Goal: Task Accomplishment & Management: Complete application form

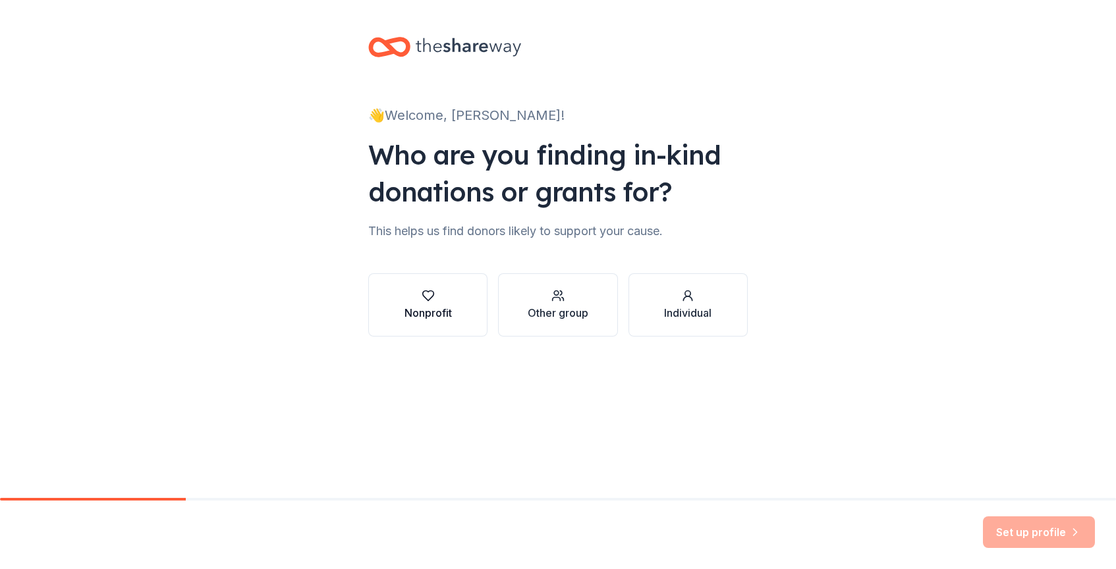
click at [432, 310] on div "Nonprofit" at bounding box center [427, 313] width 47 height 16
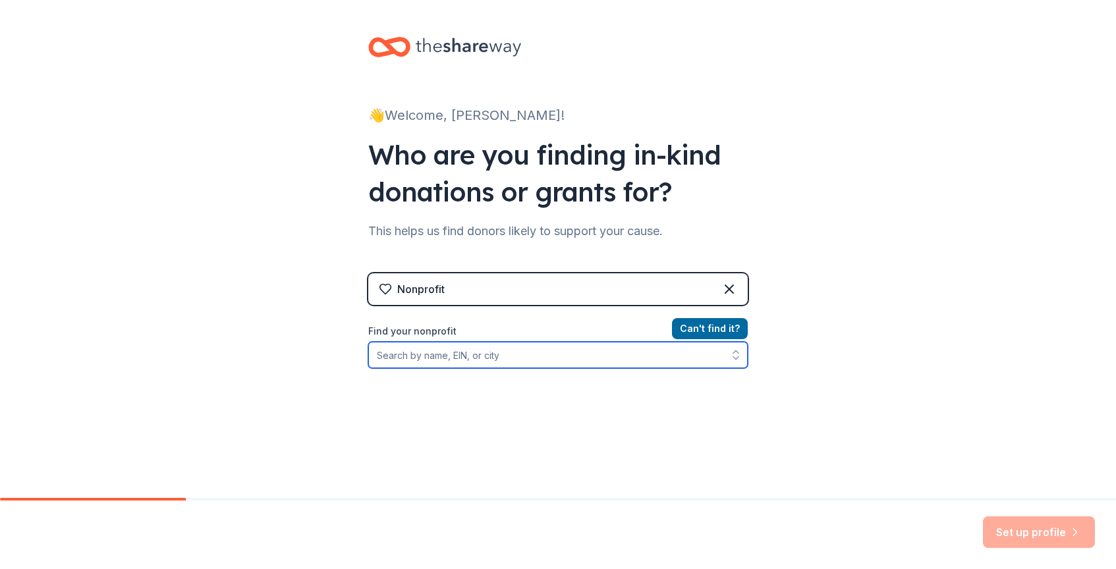
click at [460, 352] on input "Find your nonprofit" at bounding box center [557, 355] width 379 height 26
type input "[US_EMPLOYER_IDENTIFICATION_NUMBER]"
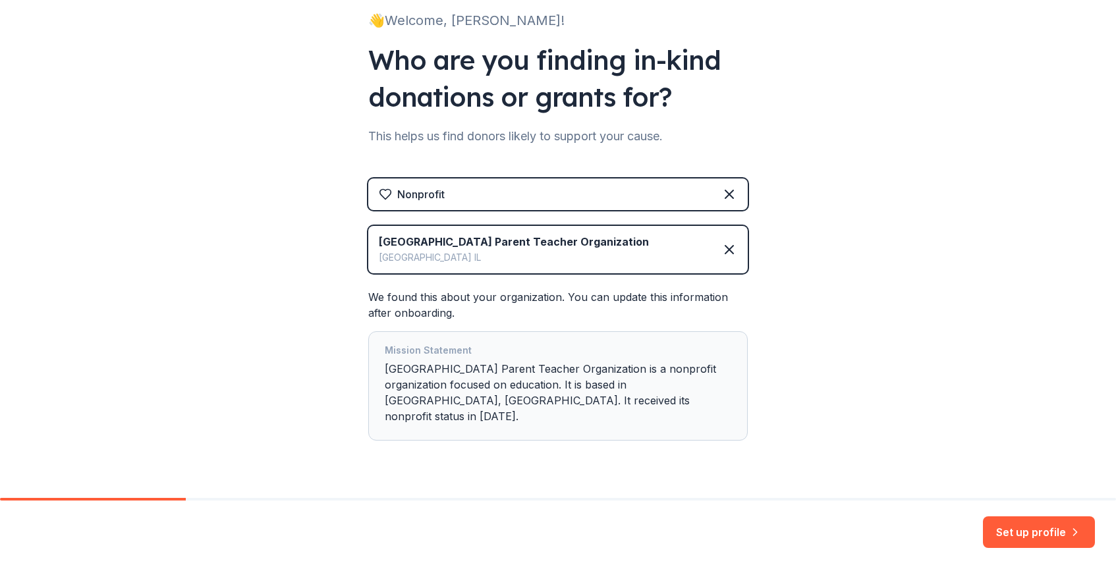
scroll to position [111, 0]
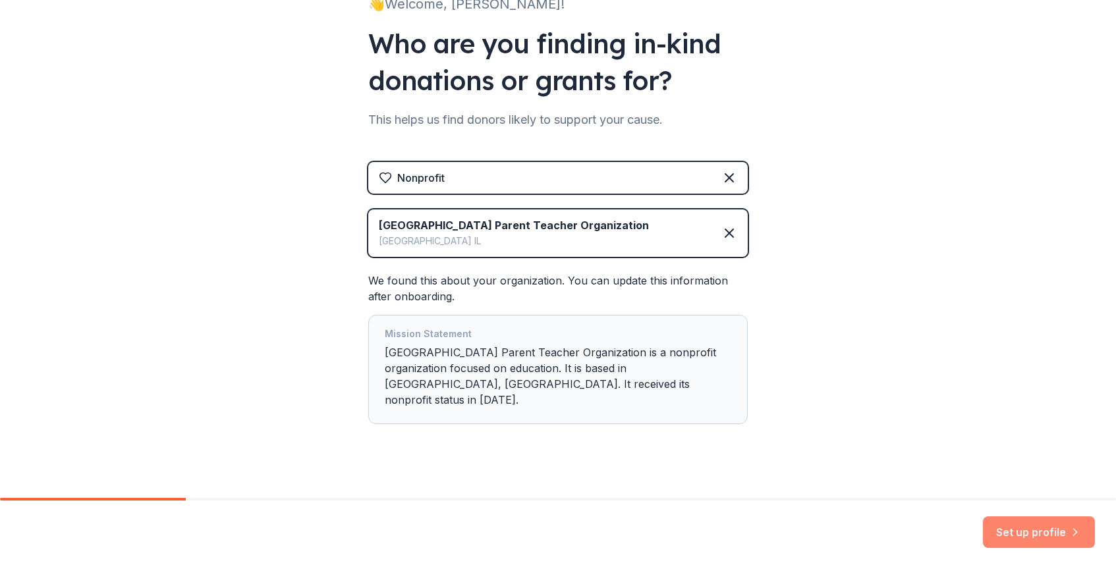
click at [999, 520] on button "Set up profile" at bounding box center [1039, 532] width 112 height 32
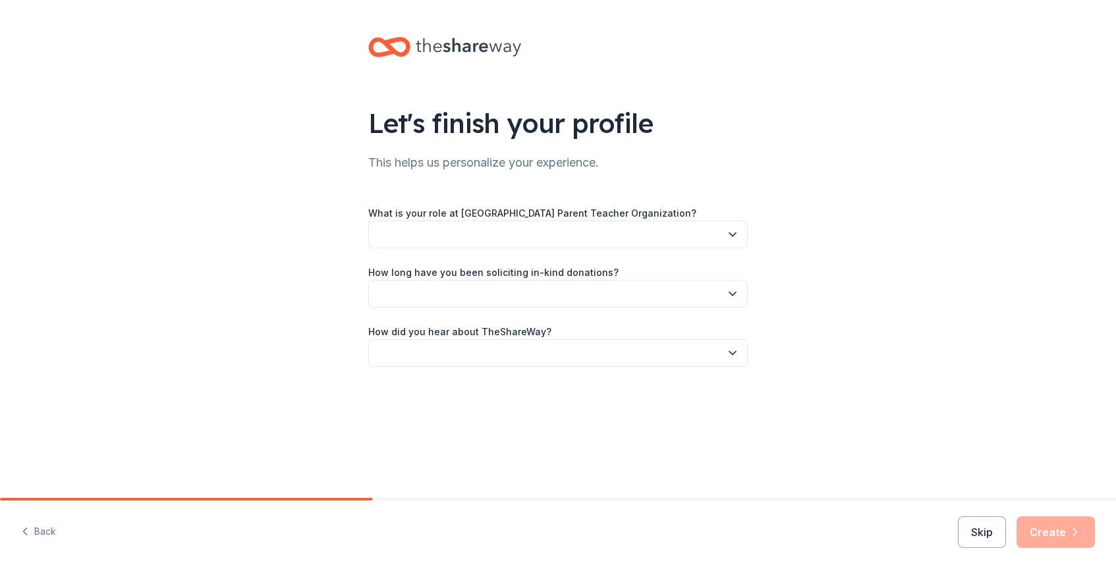
click at [636, 235] on button "button" at bounding box center [557, 235] width 379 height 28
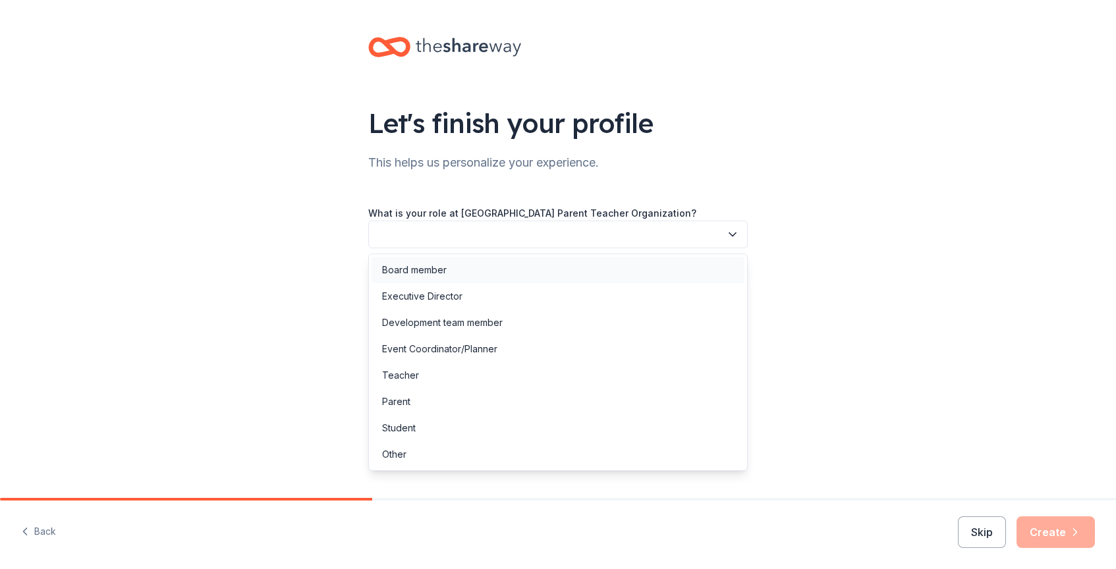
click at [594, 259] on div "Board member" at bounding box center [558, 270] width 373 height 26
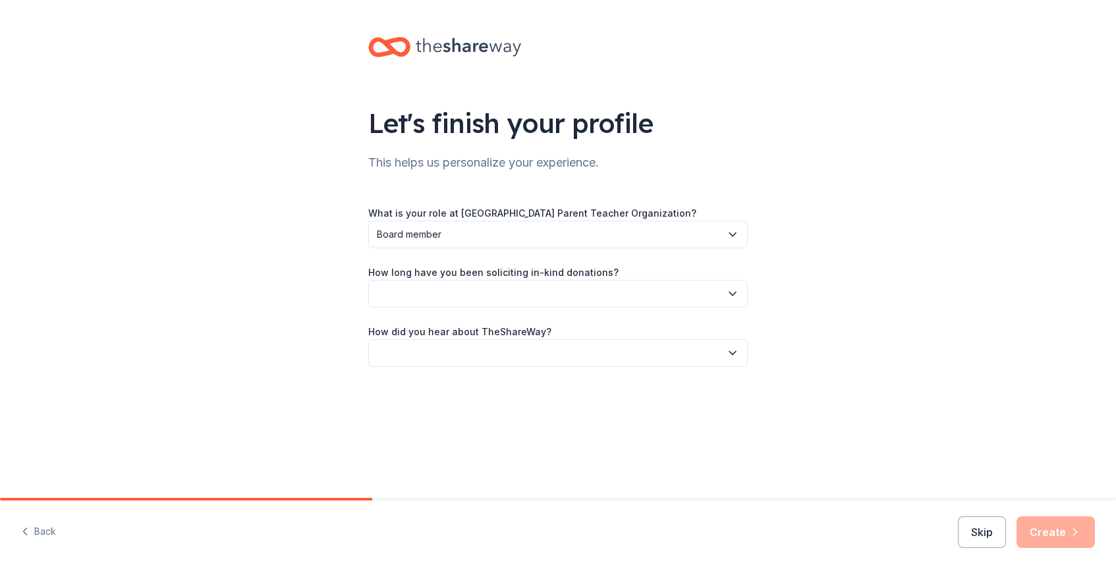
click at [548, 296] on button "button" at bounding box center [557, 294] width 379 height 28
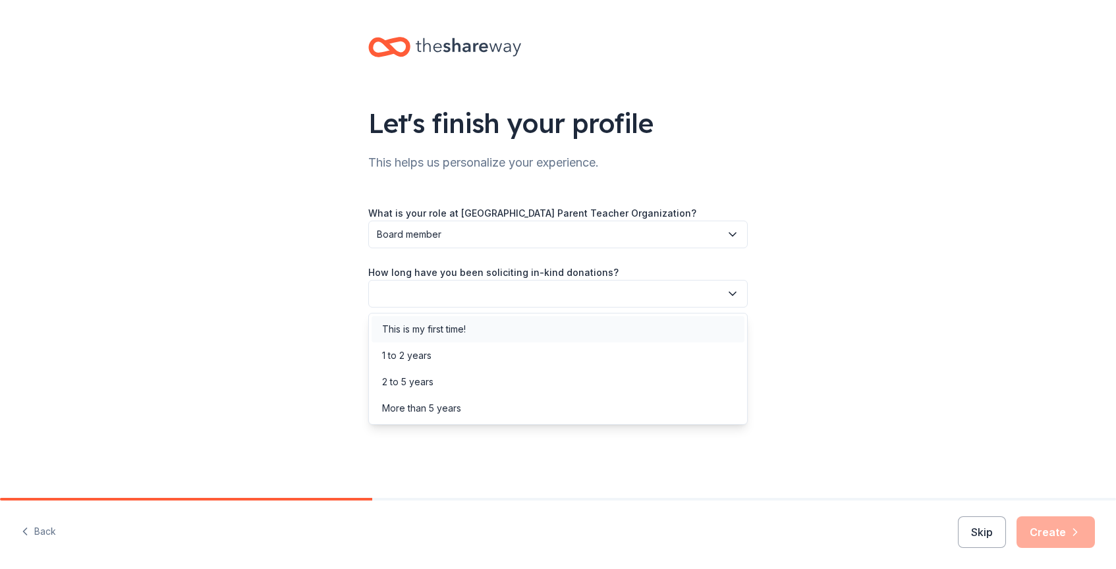
click at [516, 336] on div "This is my first time!" at bounding box center [558, 329] width 373 height 26
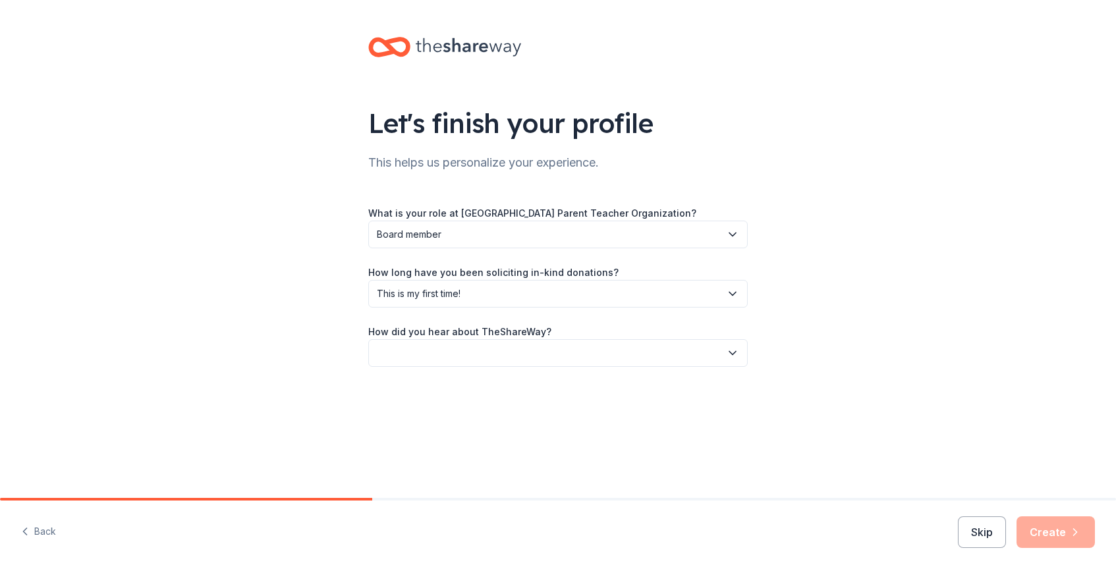
click at [507, 356] on button "button" at bounding box center [557, 353] width 379 height 28
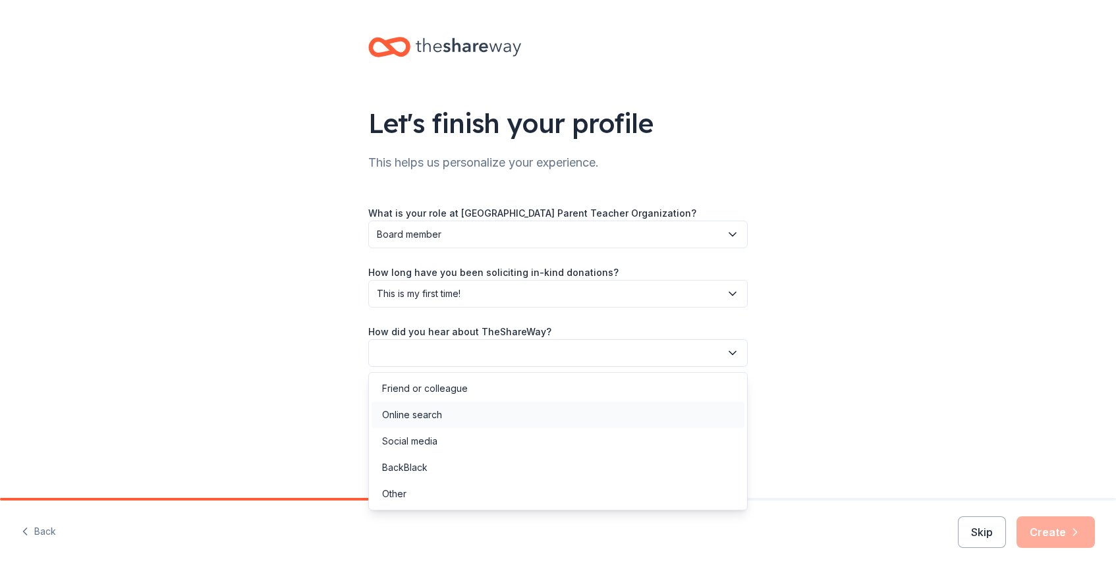
click at [482, 412] on div "Online search" at bounding box center [558, 415] width 373 height 26
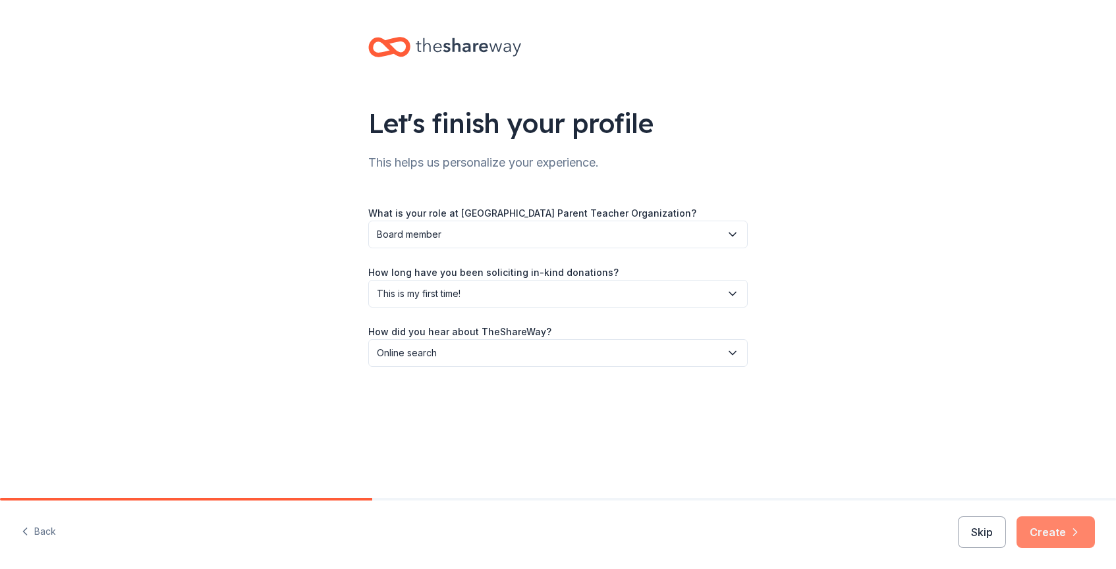
click at [1038, 518] on button "Create" at bounding box center [1055, 532] width 78 height 32
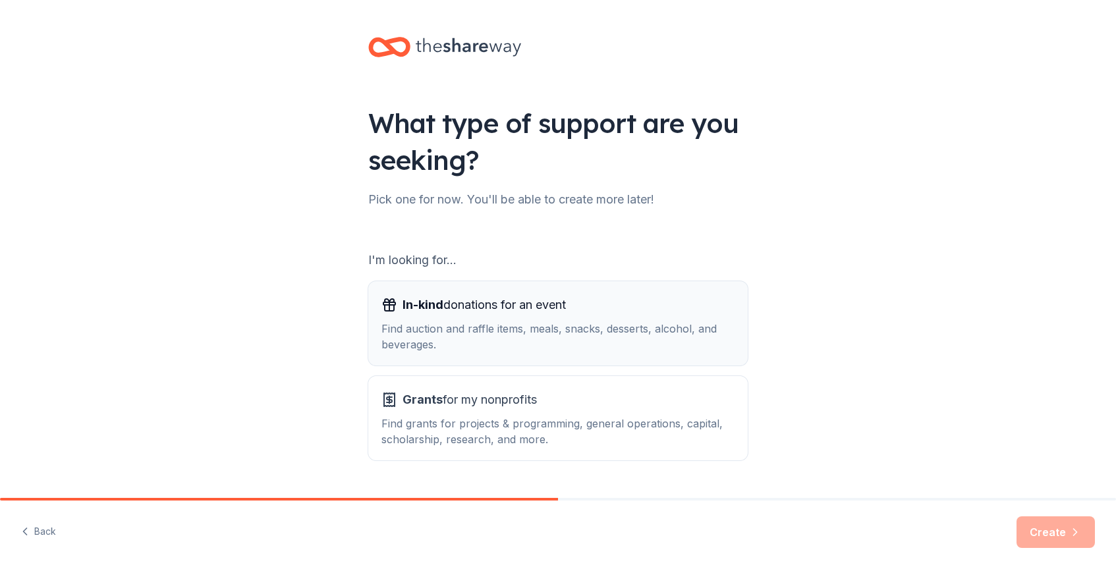
click at [682, 330] on div "Find auction and raffle items, meals, snacks, desserts, alcohol, and beverages." at bounding box center [557, 337] width 353 height 32
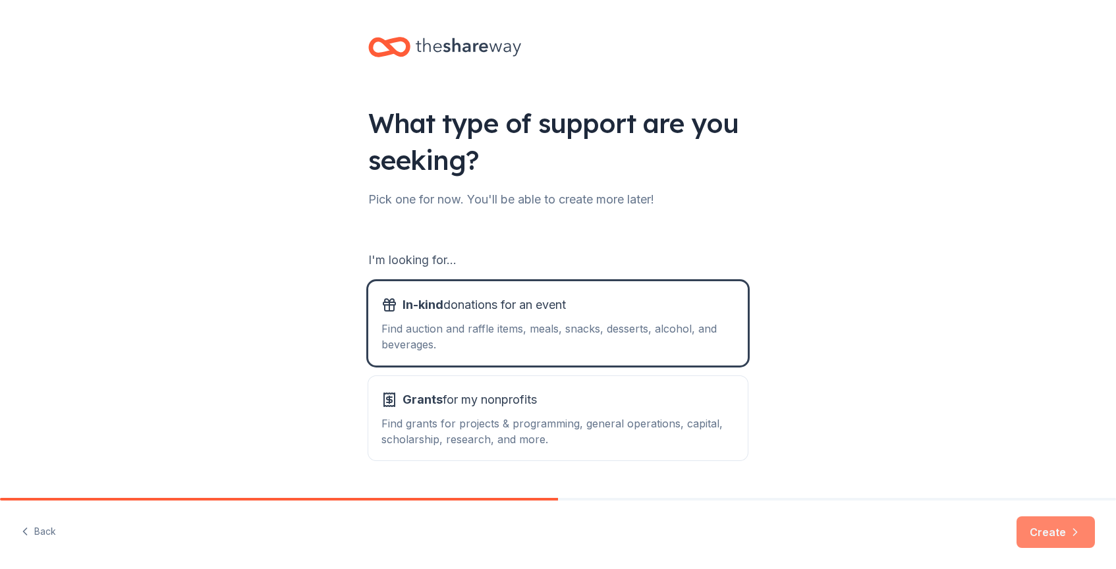
click at [1043, 523] on button "Create" at bounding box center [1055, 532] width 78 height 32
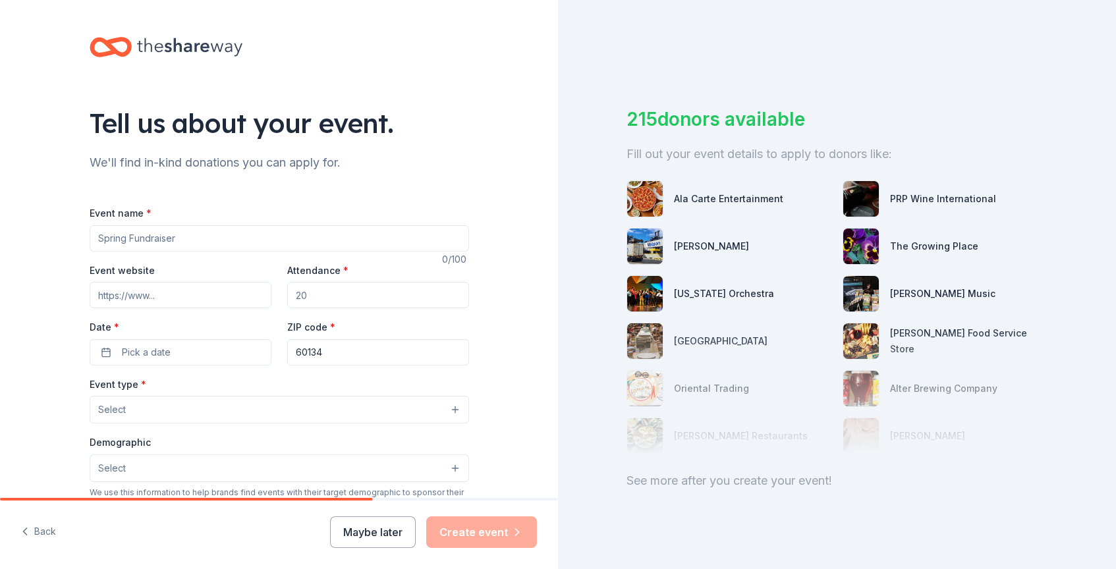
click at [395, 245] on input "Event name *" at bounding box center [279, 238] width 379 height 26
type input "Spooktacular"
paste input "[URL][DOMAIN_NAME]"
type input "[URL][DOMAIN_NAME]"
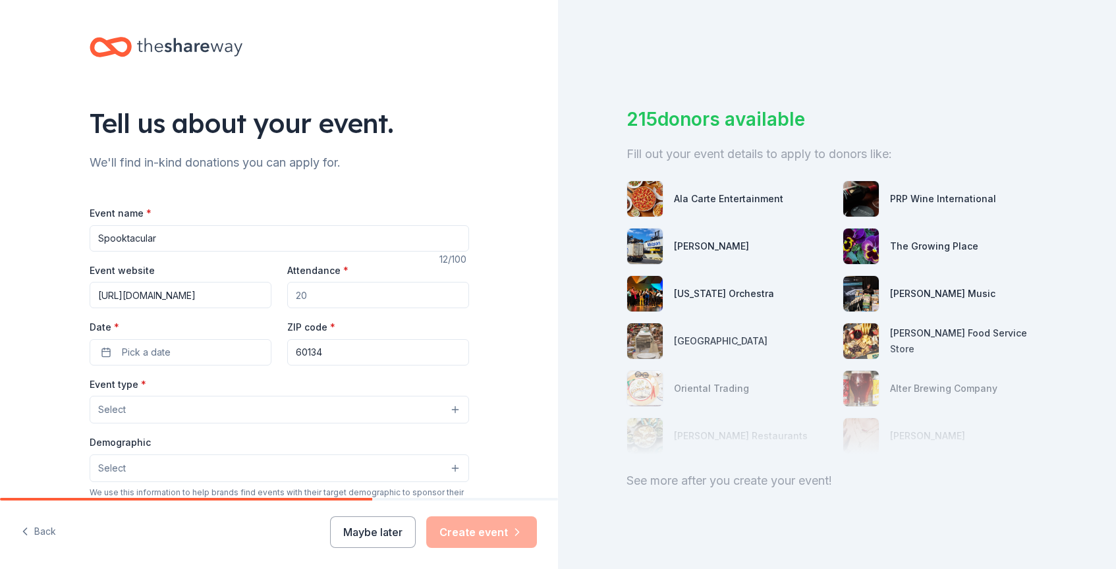
scroll to position [0, 0]
click at [346, 296] on input "Attendance *" at bounding box center [378, 295] width 182 height 26
type input "3"
type input "400"
click at [218, 355] on button "Pick a date" at bounding box center [181, 352] width 182 height 26
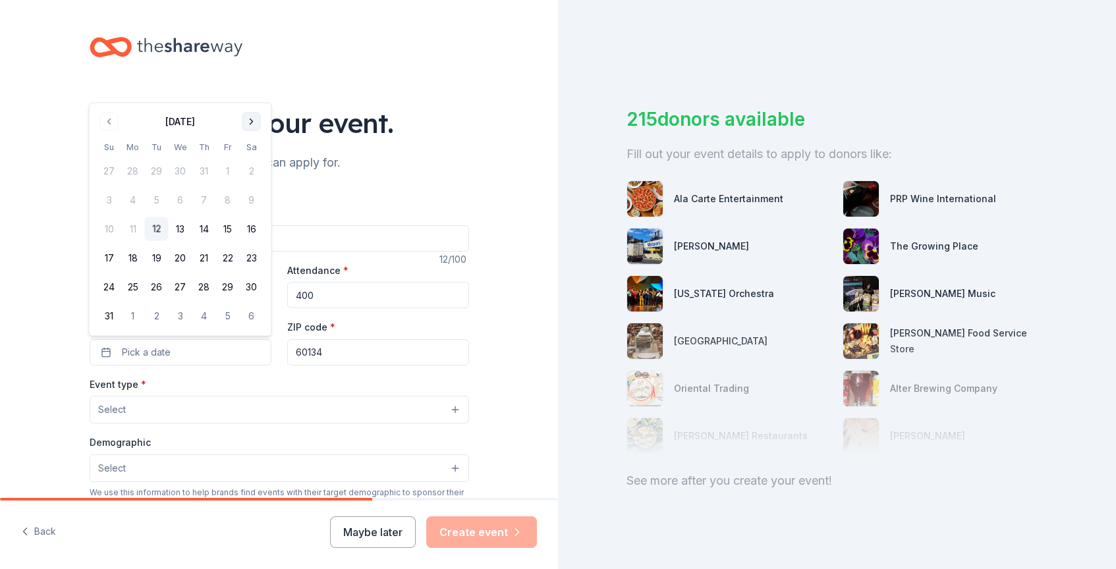
click at [248, 126] on button "Go to next month" at bounding box center [251, 122] width 18 height 18
click at [250, 153] on button "Go to next month" at bounding box center [251, 151] width 18 height 18
click at [225, 255] on button "17" at bounding box center [228, 258] width 24 height 24
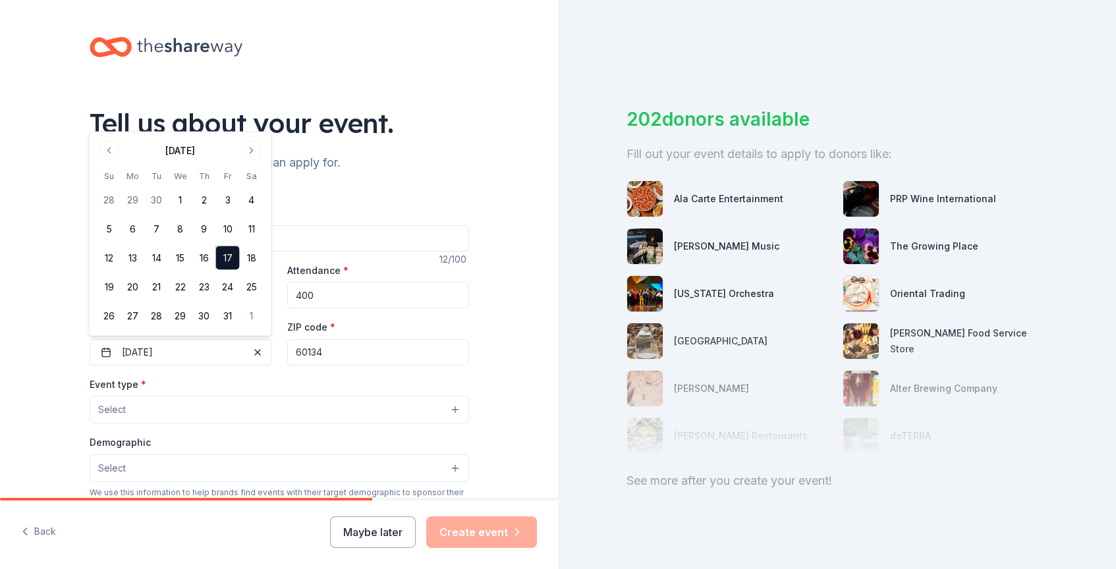
click at [253, 414] on button "Select" at bounding box center [279, 410] width 379 height 28
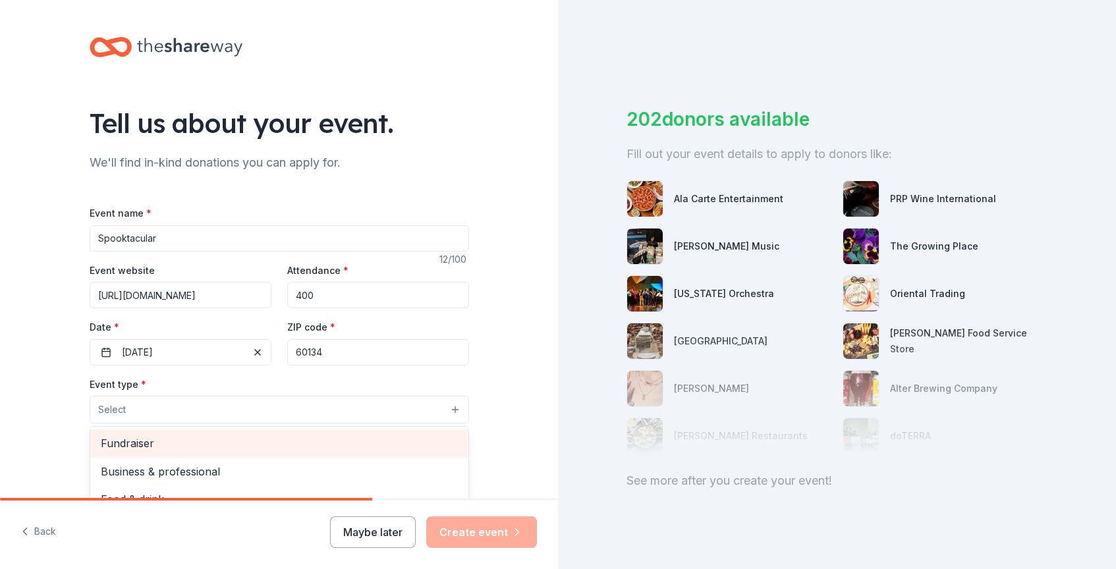
click at [242, 434] on div "Fundraiser" at bounding box center [279, 444] width 378 height 28
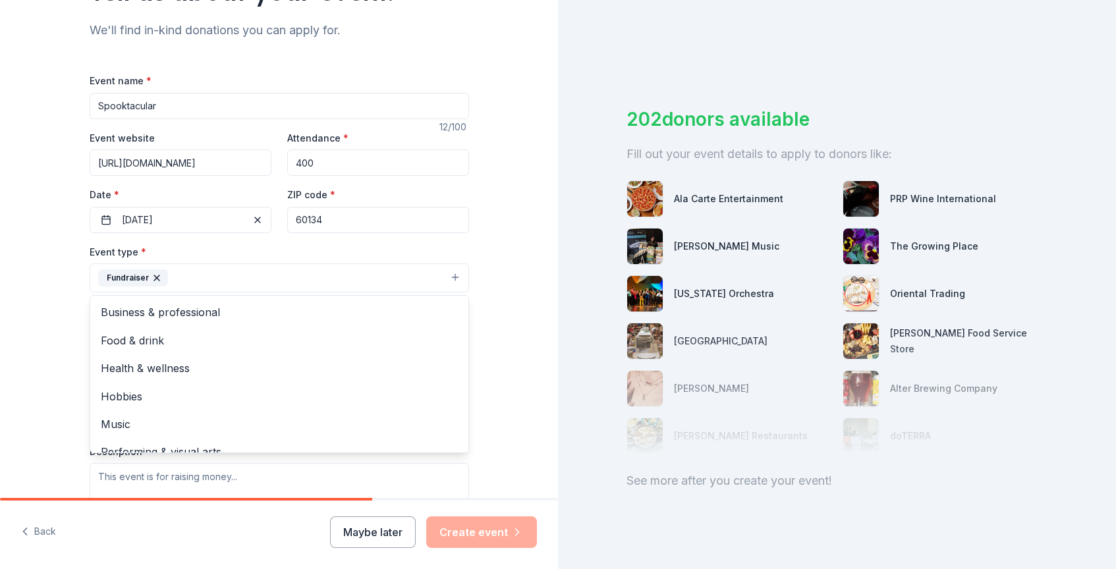
scroll to position [150, 0]
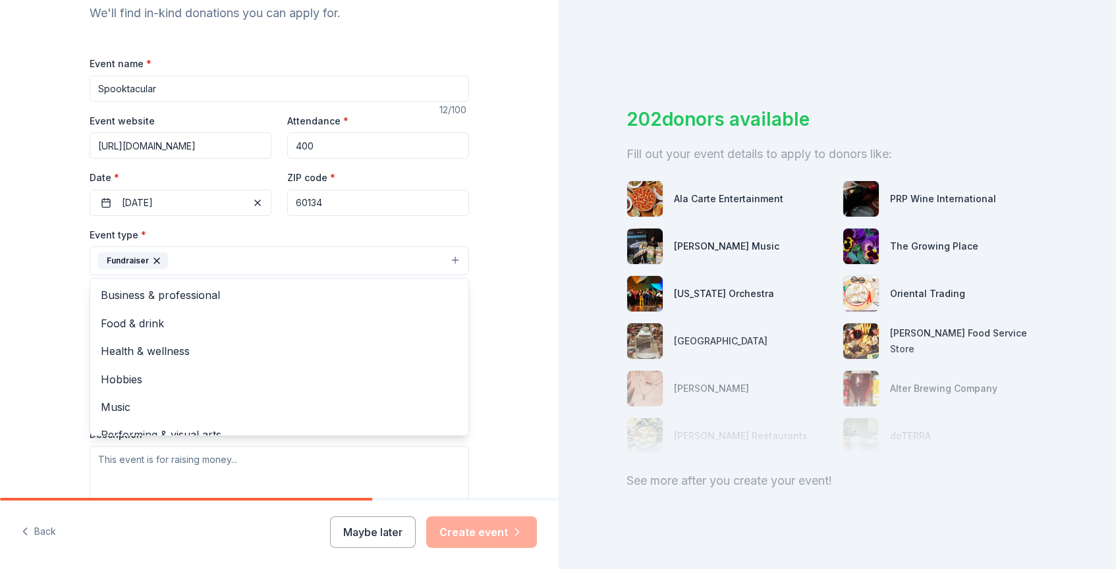
click at [51, 385] on div "Tell us about your event. We'll find in-kind donations you can apply for. Event…" at bounding box center [279, 289] width 558 height 878
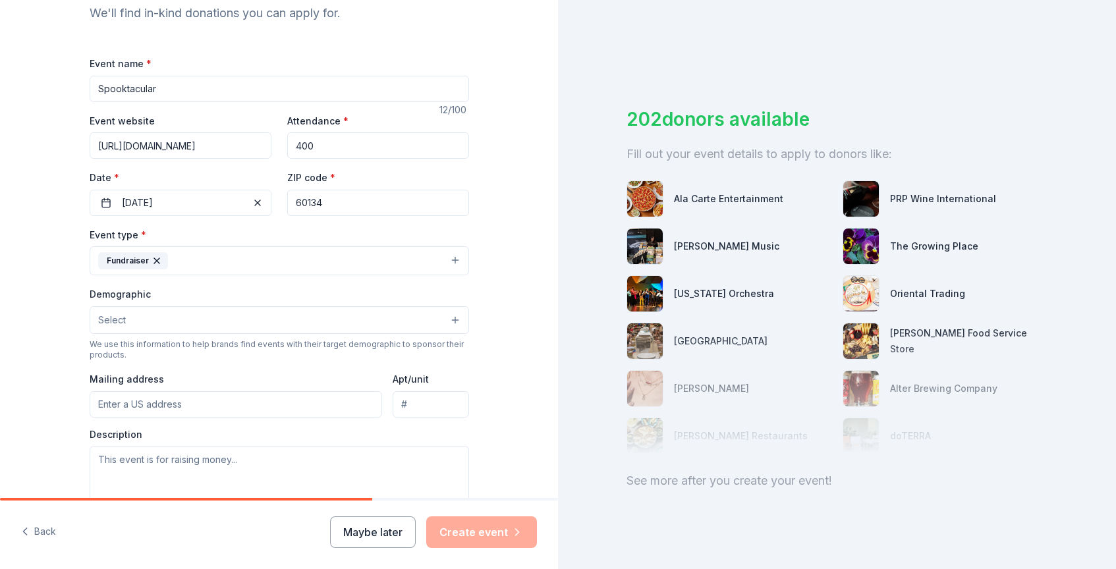
click at [185, 323] on button "Select" at bounding box center [279, 320] width 379 height 28
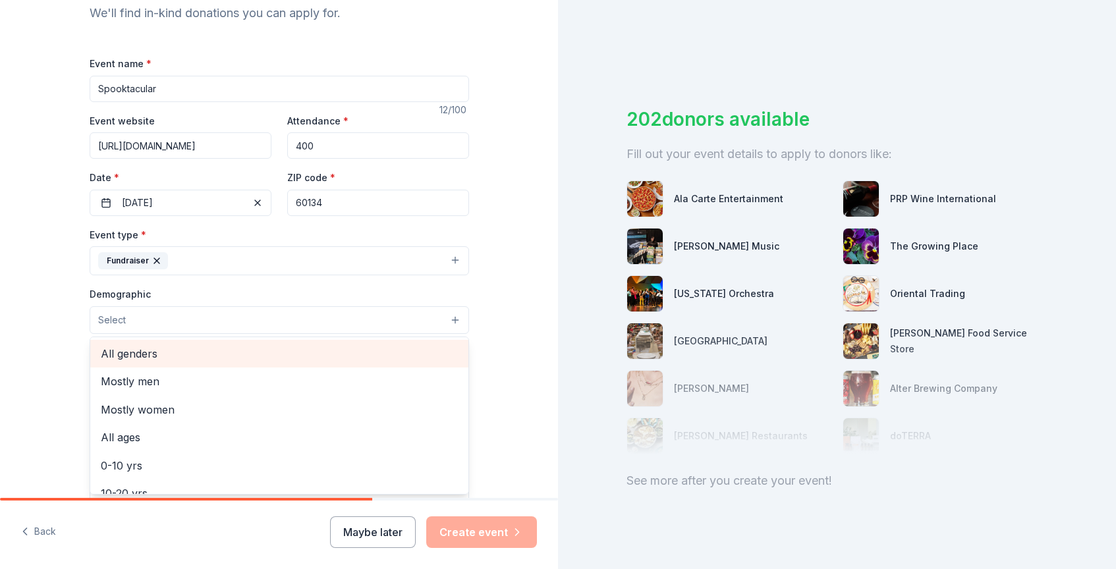
click at [178, 347] on span "All genders" at bounding box center [279, 353] width 357 height 17
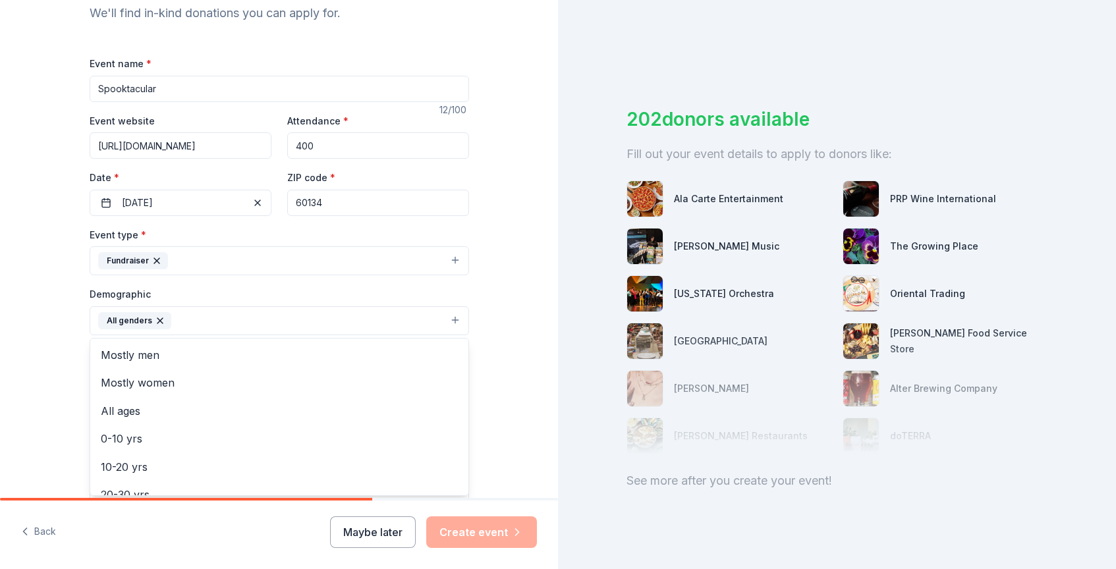
click at [28, 406] on div "Tell us about your event. We'll find in-kind donations you can apply for. Event…" at bounding box center [279, 289] width 558 height 879
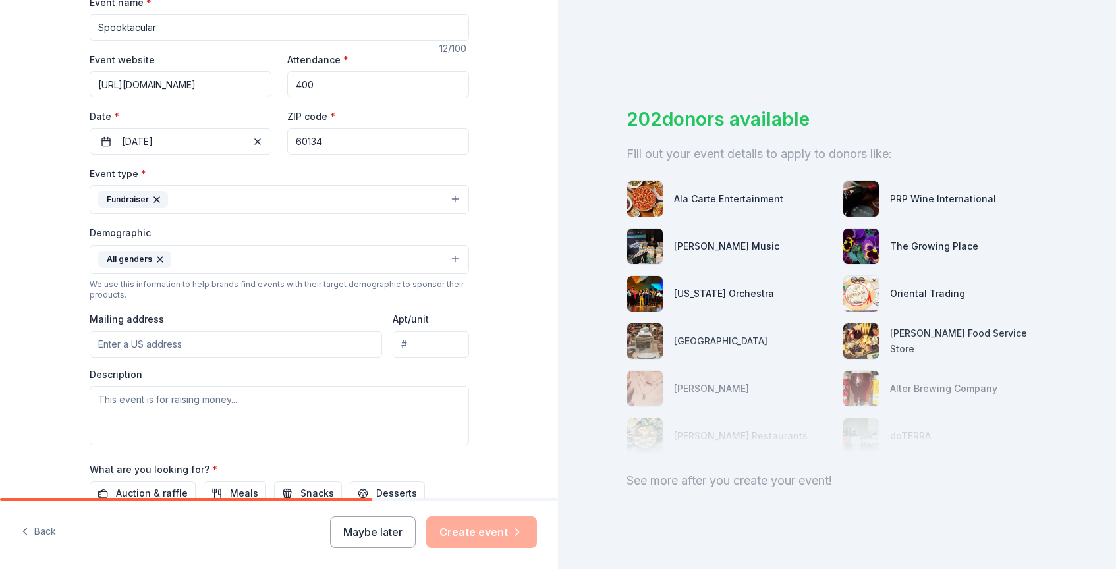
scroll to position [255, 0]
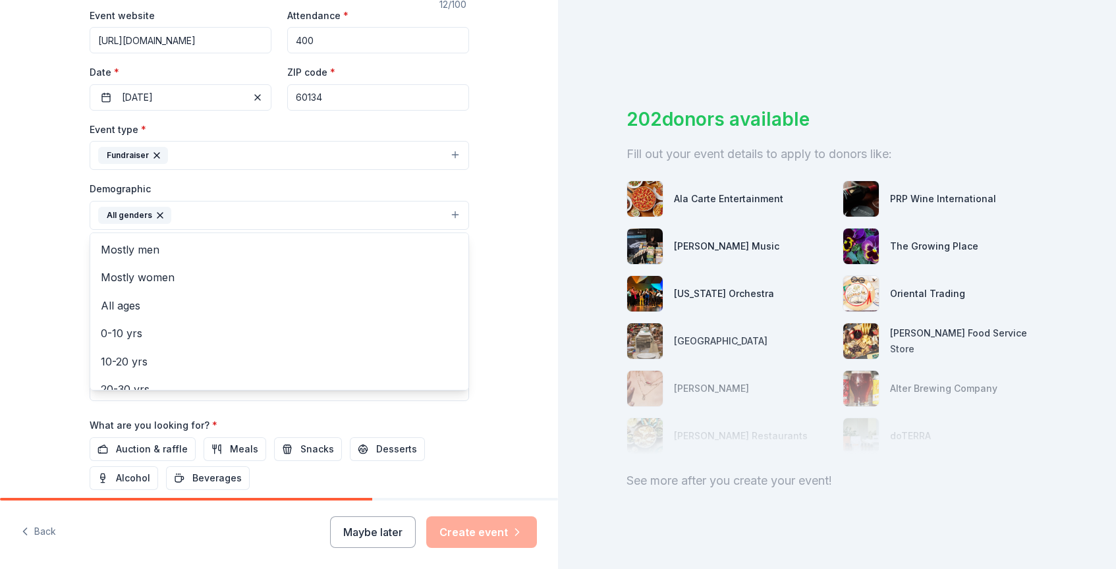
click at [202, 215] on button "All genders" at bounding box center [279, 215] width 379 height 29
click at [28, 318] on div "Tell us about your event. We'll find in-kind donations you can apply for. Event…" at bounding box center [279, 184] width 558 height 879
click at [247, 217] on button "All genders" at bounding box center [279, 215] width 379 height 29
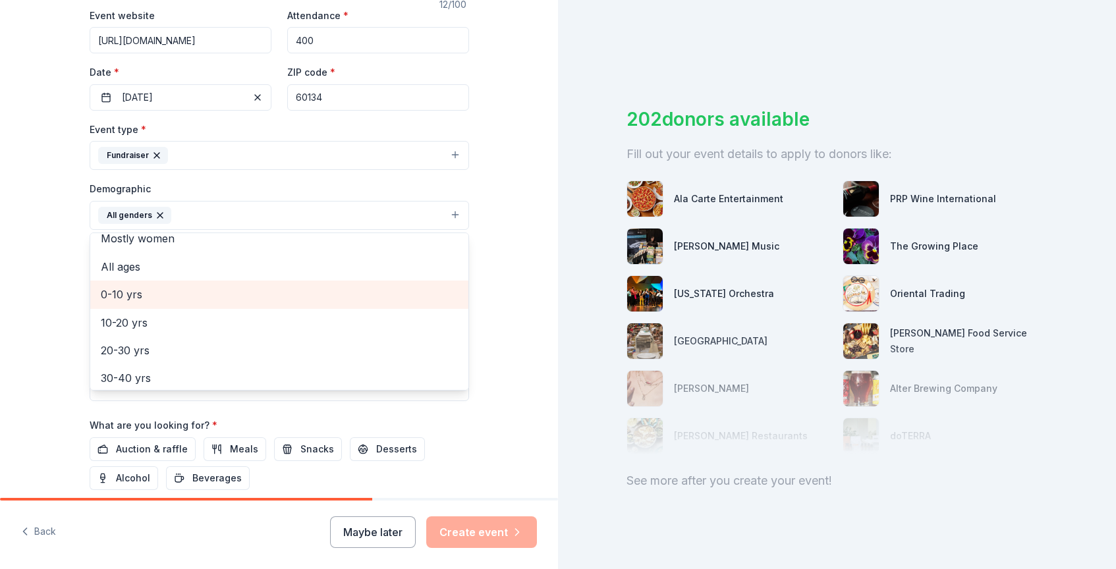
scroll to position [34, 0]
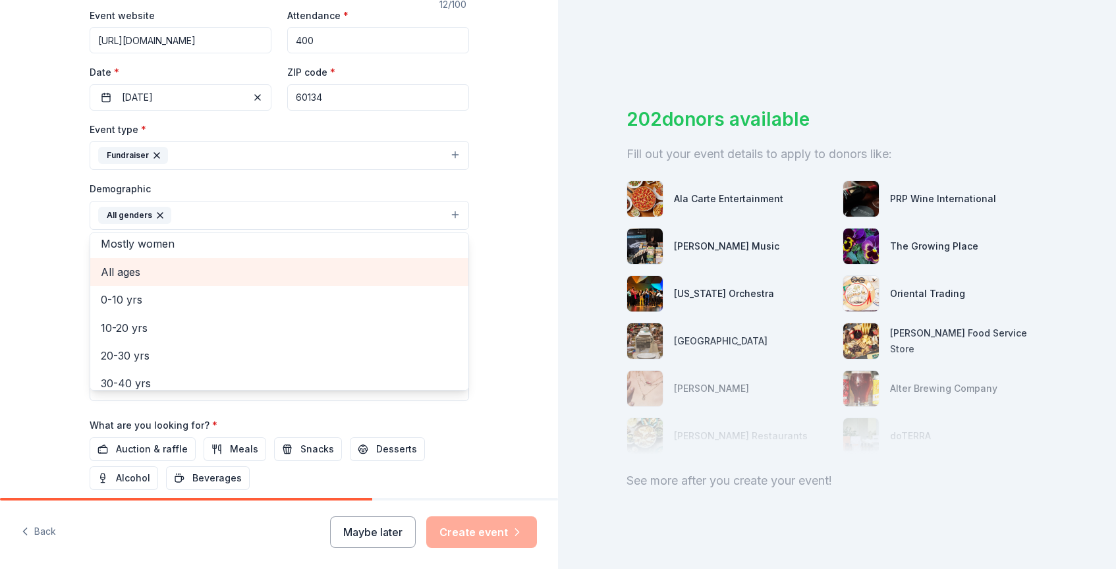
click at [189, 265] on span "All ages" at bounding box center [279, 272] width 357 height 17
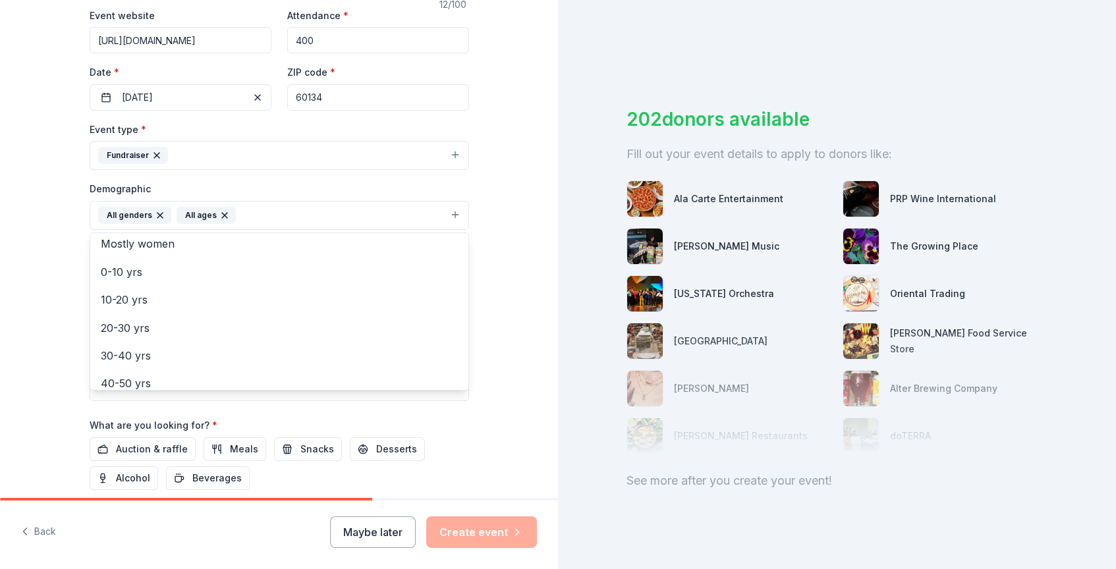
click at [32, 302] on div "Tell us about your event. We'll find in-kind donations you can apply for. Event…" at bounding box center [279, 184] width 558 height 879
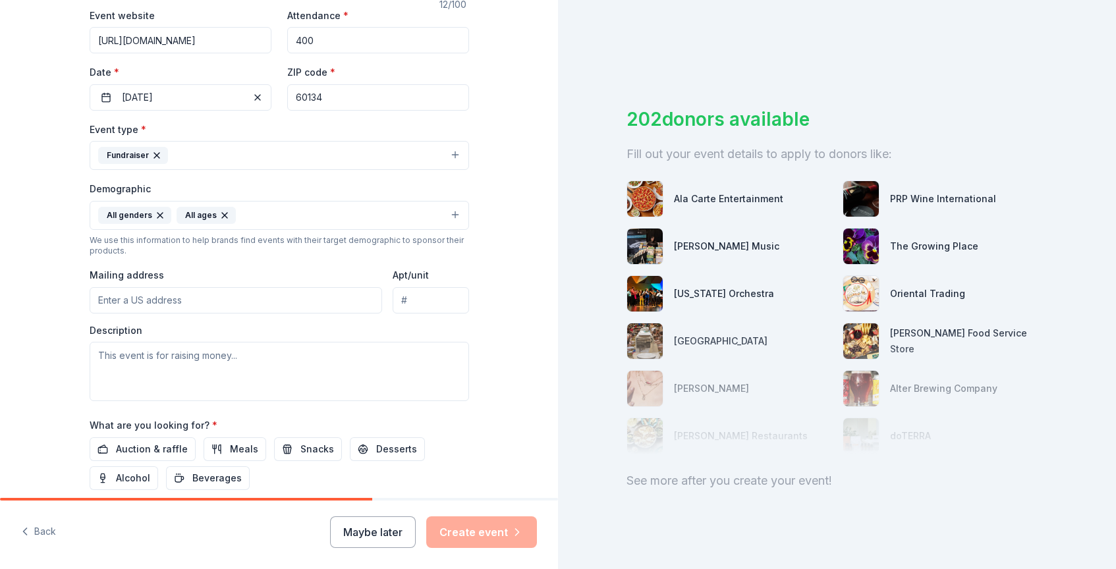
click at [134, 292] on input "Mailing address" at bounding box center [236, 300] width 293 height 26
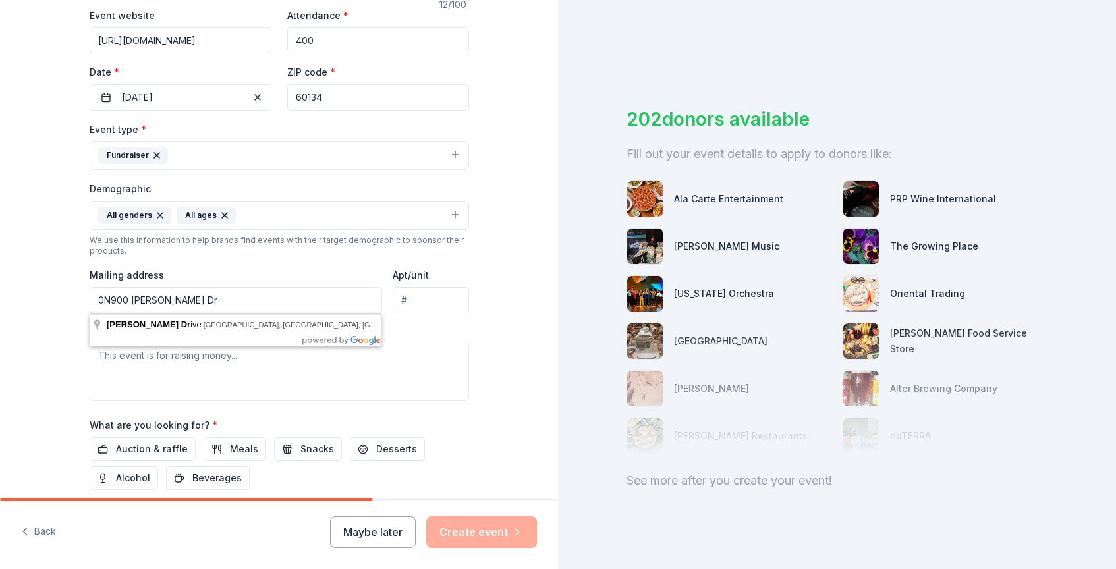
click at [177, 300] on input "0N900 [PERSON_NAME] Dr" at bounding box center [236, 300] width 293 height 26
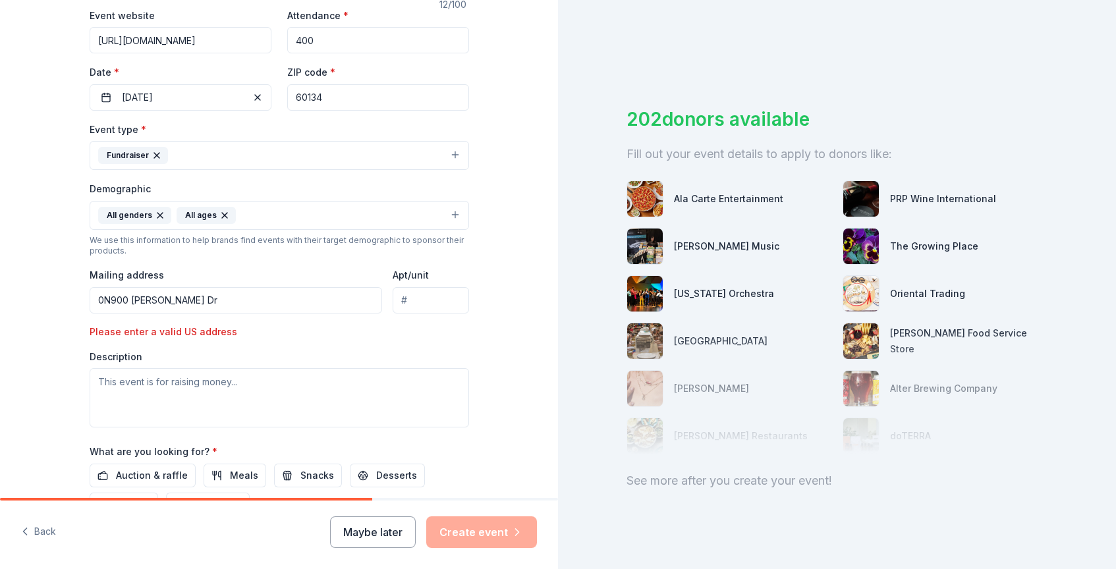
click at [316, 303] on input "0N900 [PERSON_NAME] Dr" at bounding box center [236, 300] width 293 height 26
click at [430, 307] on input "Apt/unit" at bounding box center [431, 300] width 76 height 26
drag, startPoint x: 194, startPoint y: 304, endPoint x: 99, endPoint y: 279, distance: 98.1
click at [99, 279] on div "Mailing address 0N900 [PERSON_NAME] Dr" at bounding box center [236, 290] width 293 height 47
type input "0N900 [PERSON_NAME] Dr"
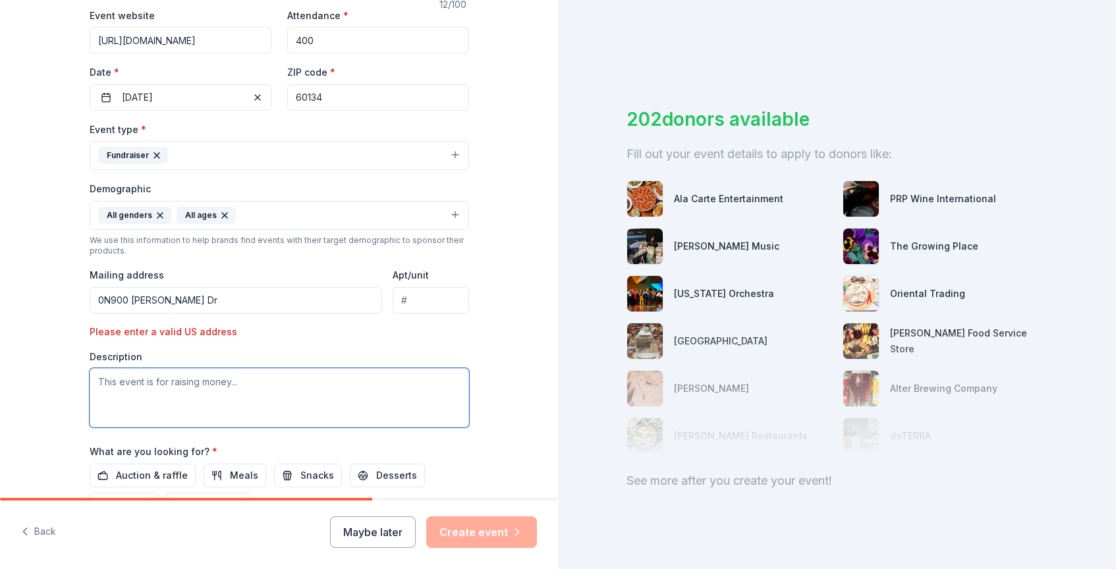
click at [159, 388] on textarea at bounding box center [279, 397] width 379 height 59
paste textarea "A fun-filled fall event bringing together our school families and community for…"
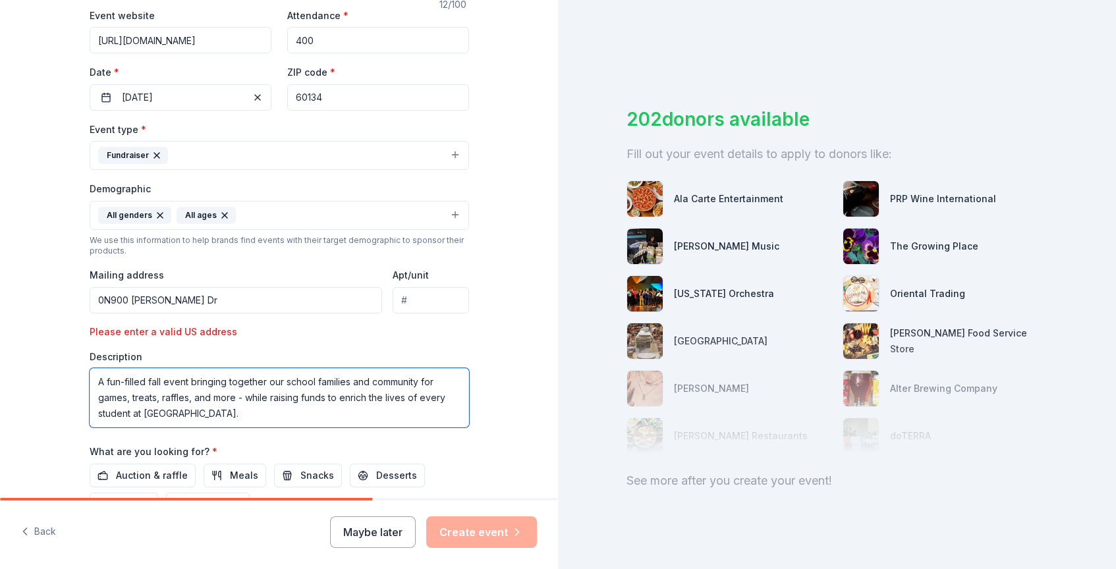
click at [100, 381] on textarea "A fun-filled fall event bringing together our school families and community for…" at bounding box center [279, 397] width 379 height 59
click at [274, 413] on textarea "Our Spooktacular is a fun-filled fall event bringing together our school famili…" at bounding box center [279, 397] width 379 height 59
paste textarea "unds raised go directly to student enrichment, including:"
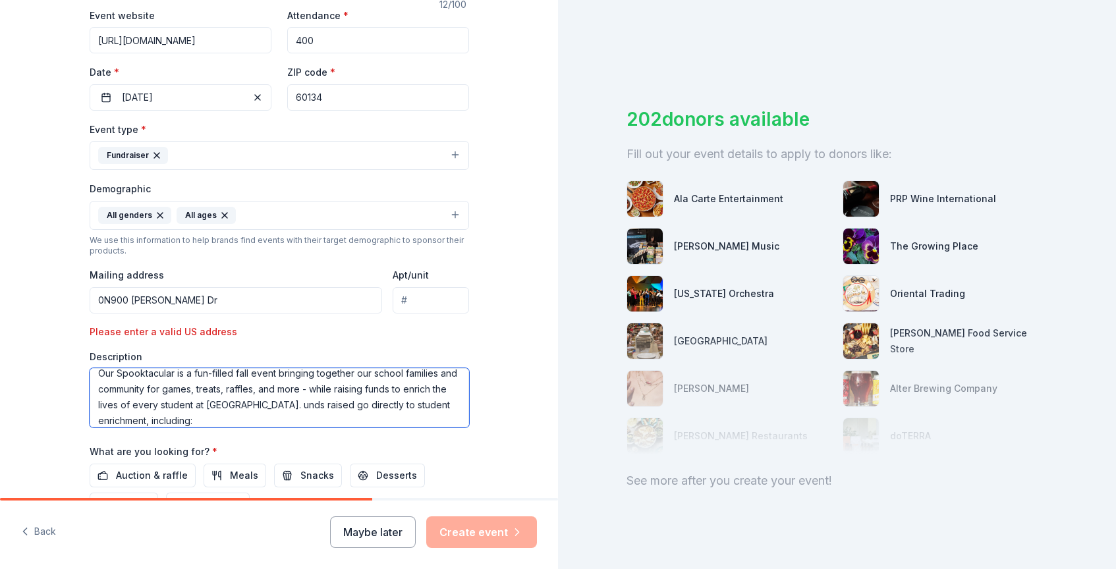
click at [253, 409] on textarea "Our Spooktacular is a fun-filled fall event bringing together our school famili…" at bounding box center [279, 397] width 379 height 59
click at [281, 421] on textarea "Our Spooktacular is a fun-filled fall event bringing together our school famili…" at bounding box center [279, 397] width 379 height 59
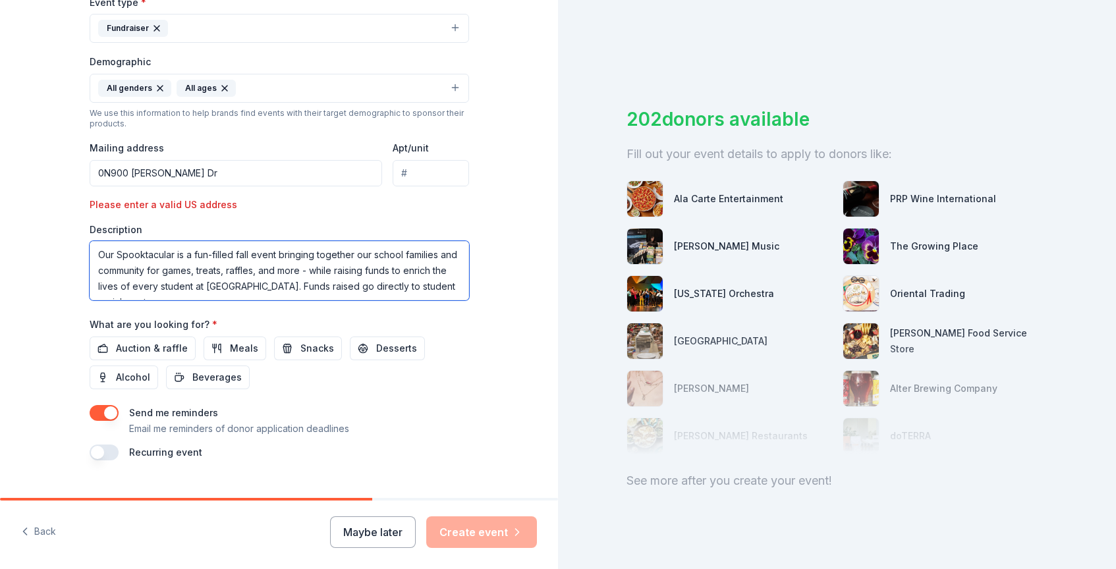
scroll to position [393, 0]
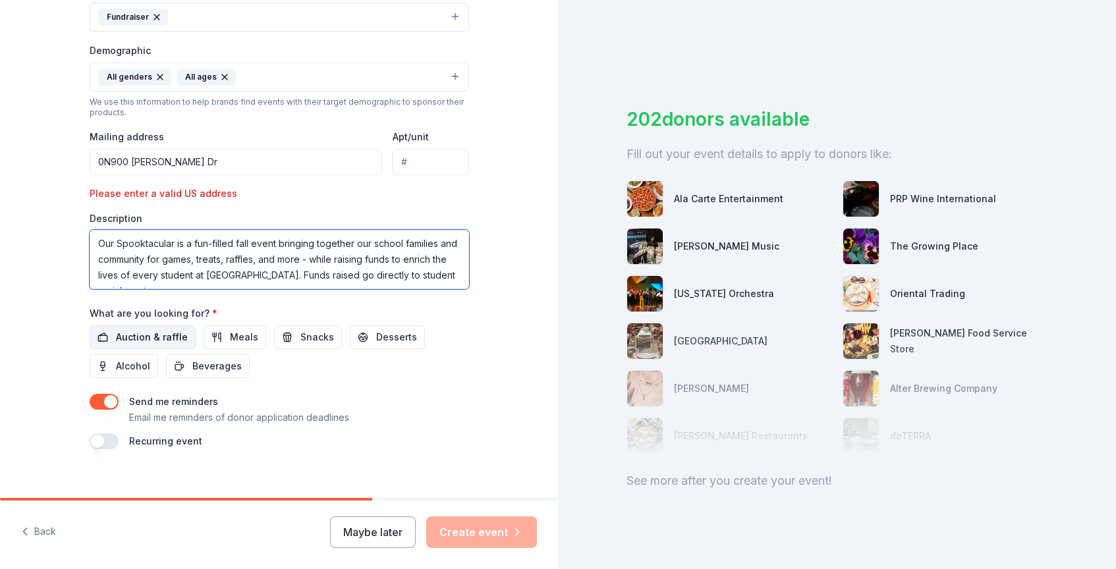
type textarea "Our Spooktacular is a fun-filled fall event bringing together our school famili…"
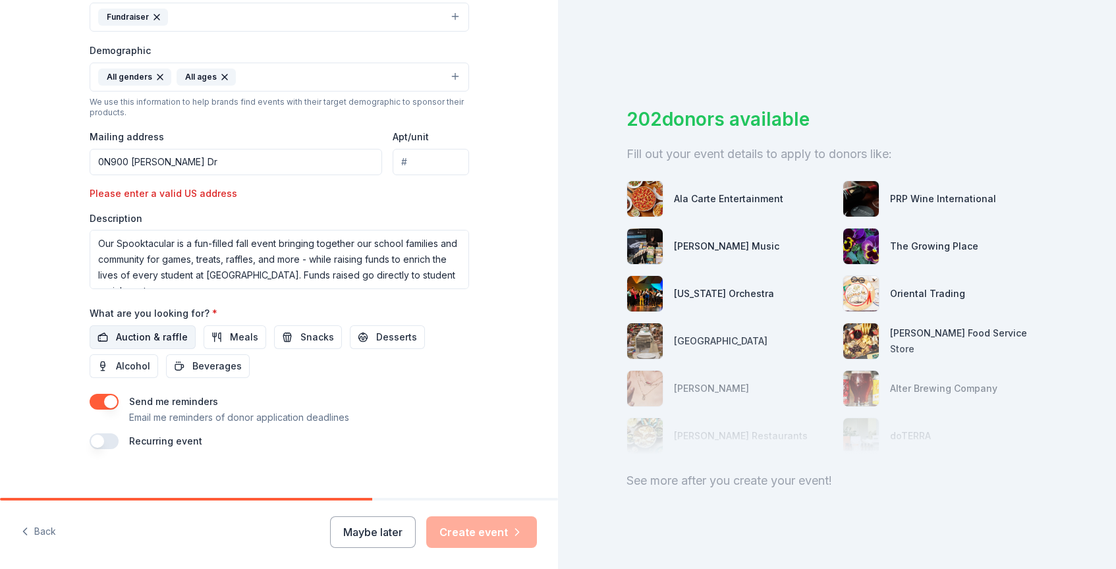
click at [177, 337] on span "Auction & raffle" at bounding box center [152, 337] width 72 height 16
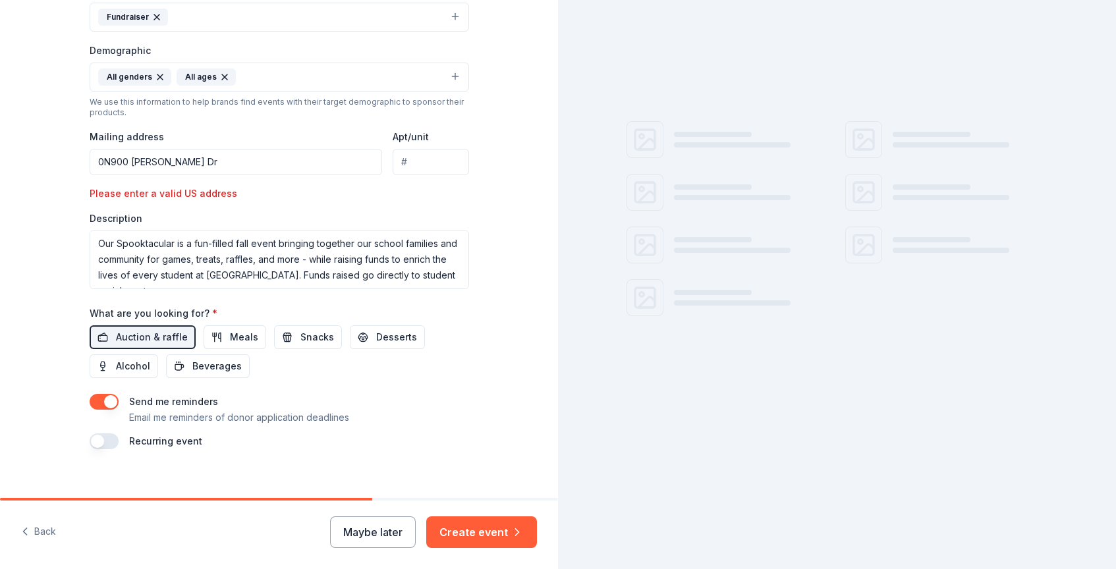
scroll to position [408, 0]
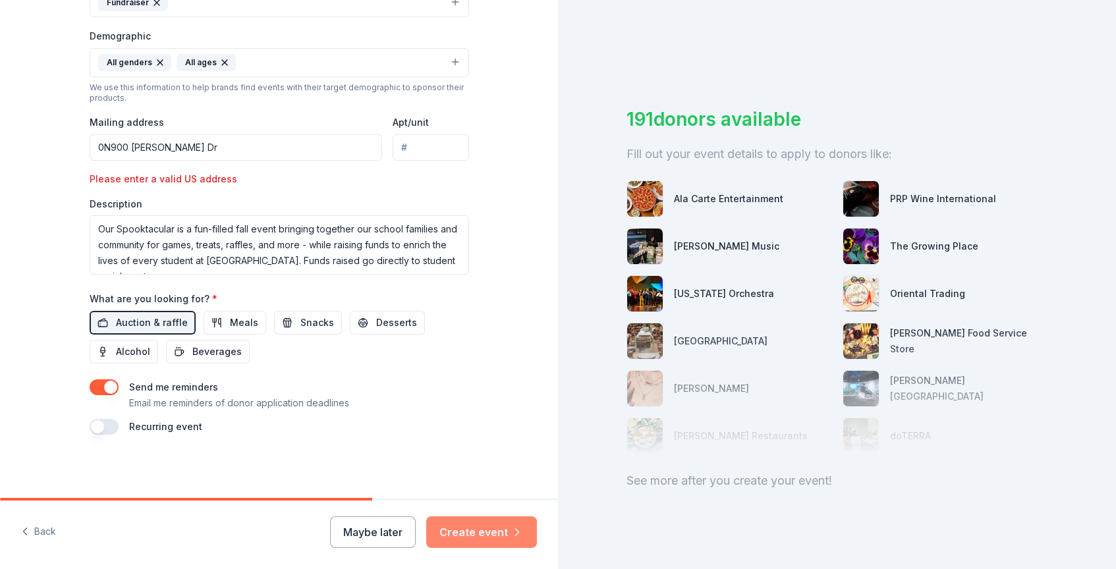
click at [458, 524] on button "Create event" at bounding box center [481, 532] width 111 height 32
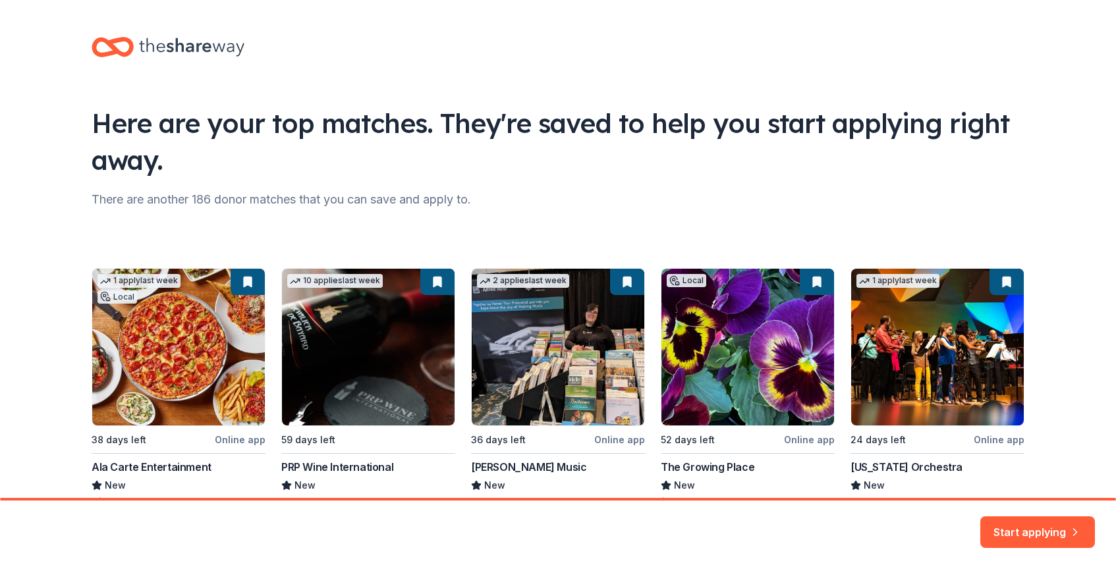
scroll to position [88, 0]
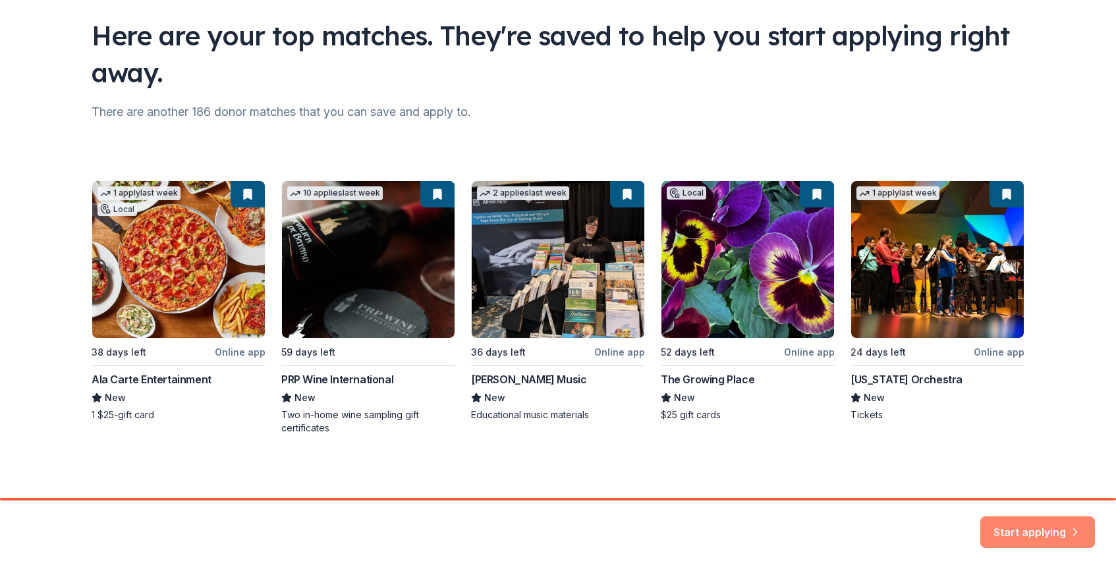
click at [1001, 519] on button "Start applying" at bounding box center [1037, 525] width 115 height 32
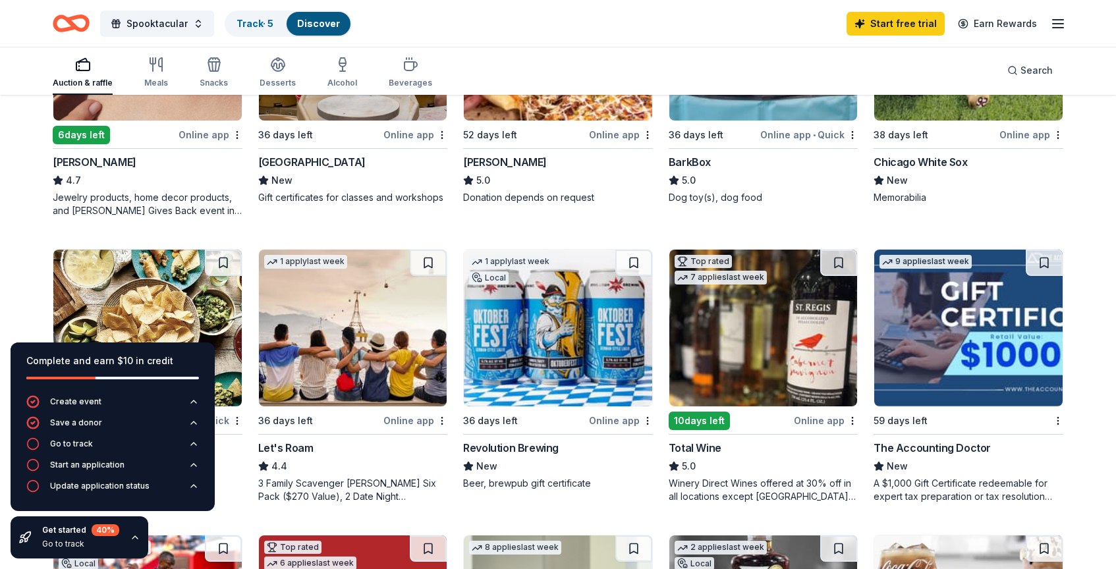
scroll to position [549, 0]
